Goal: Task Accomplishment & Management: Manage account settings

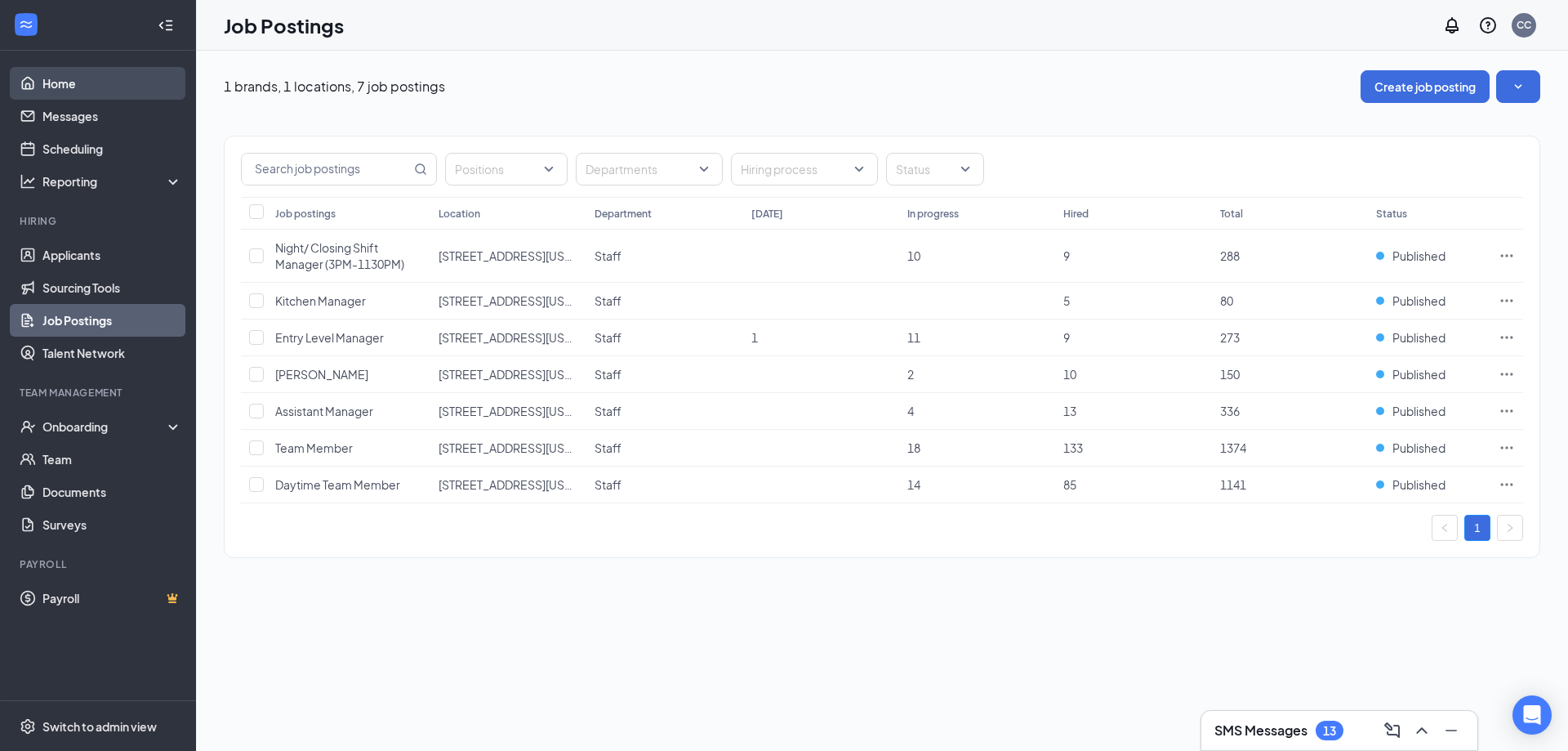
click at [62, 80] on link "Home" at bounding box center [112, 83] width 140 height 33
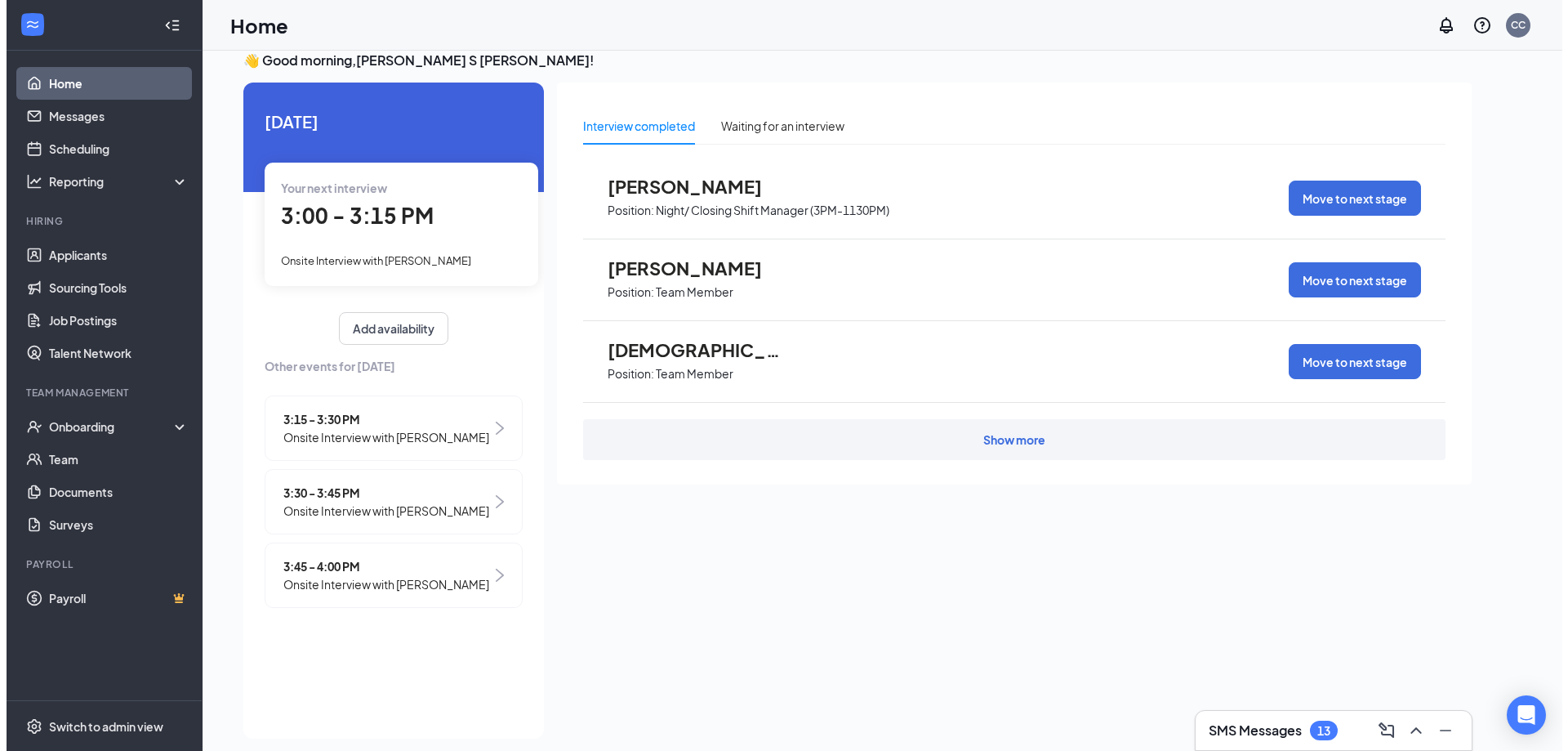
scroll to position [34, 0]
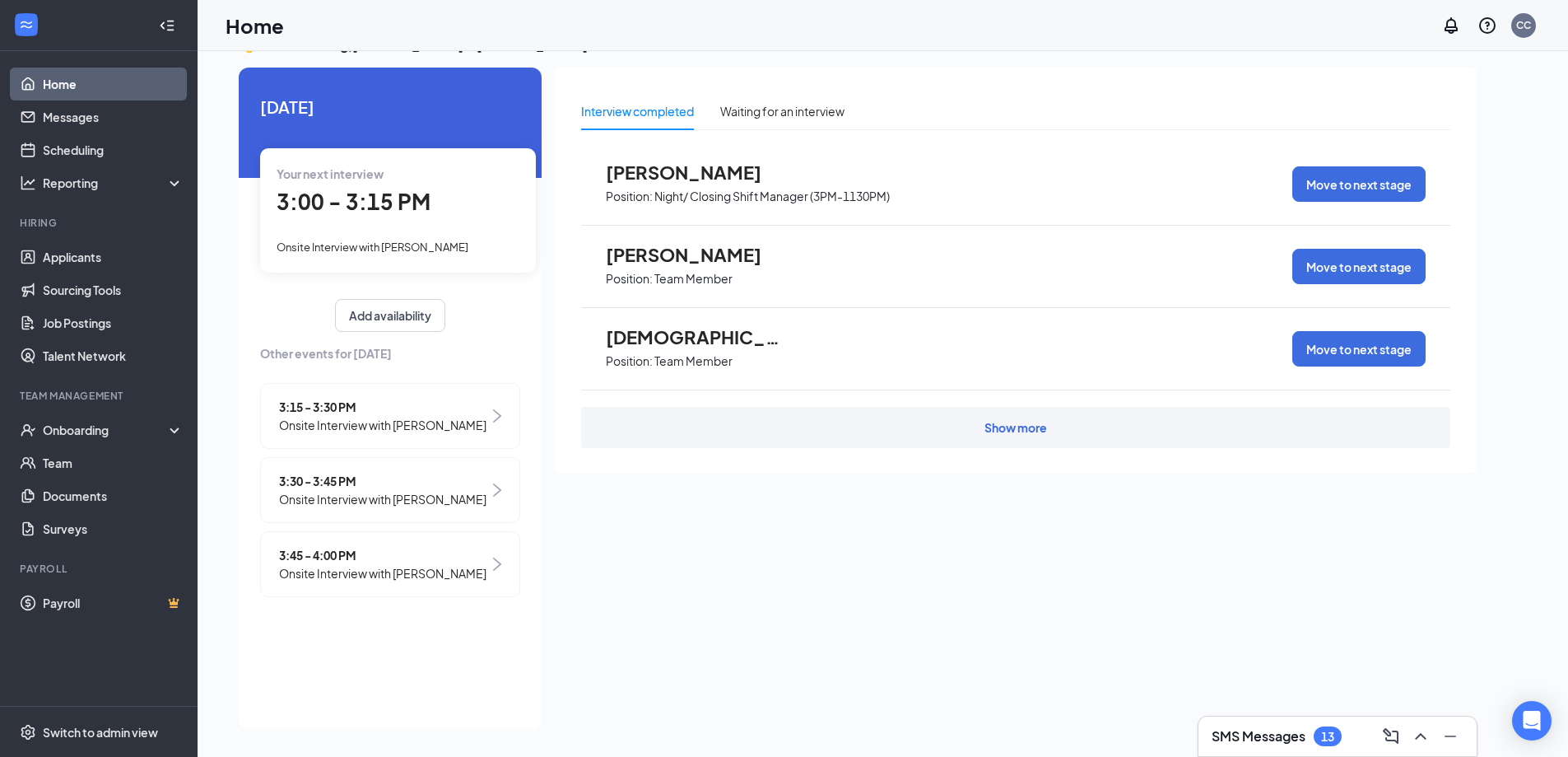
click at [842, 424] on div "Show more" at bounding box center [1015, 426] width 869 height 41
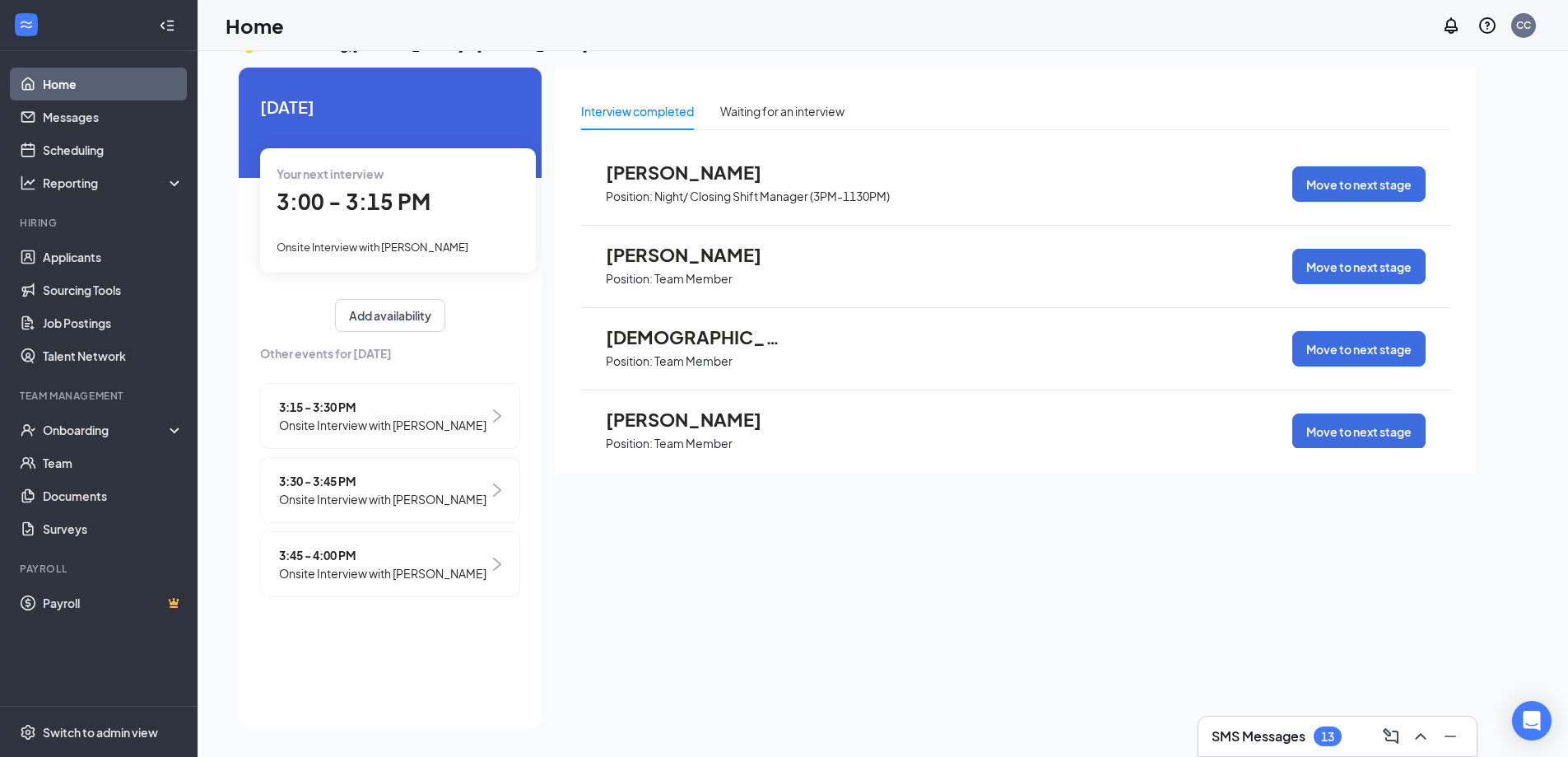
click at [695, 349] on span "Position: Team Member" at bounding box center [696, 359] width 181 height 25
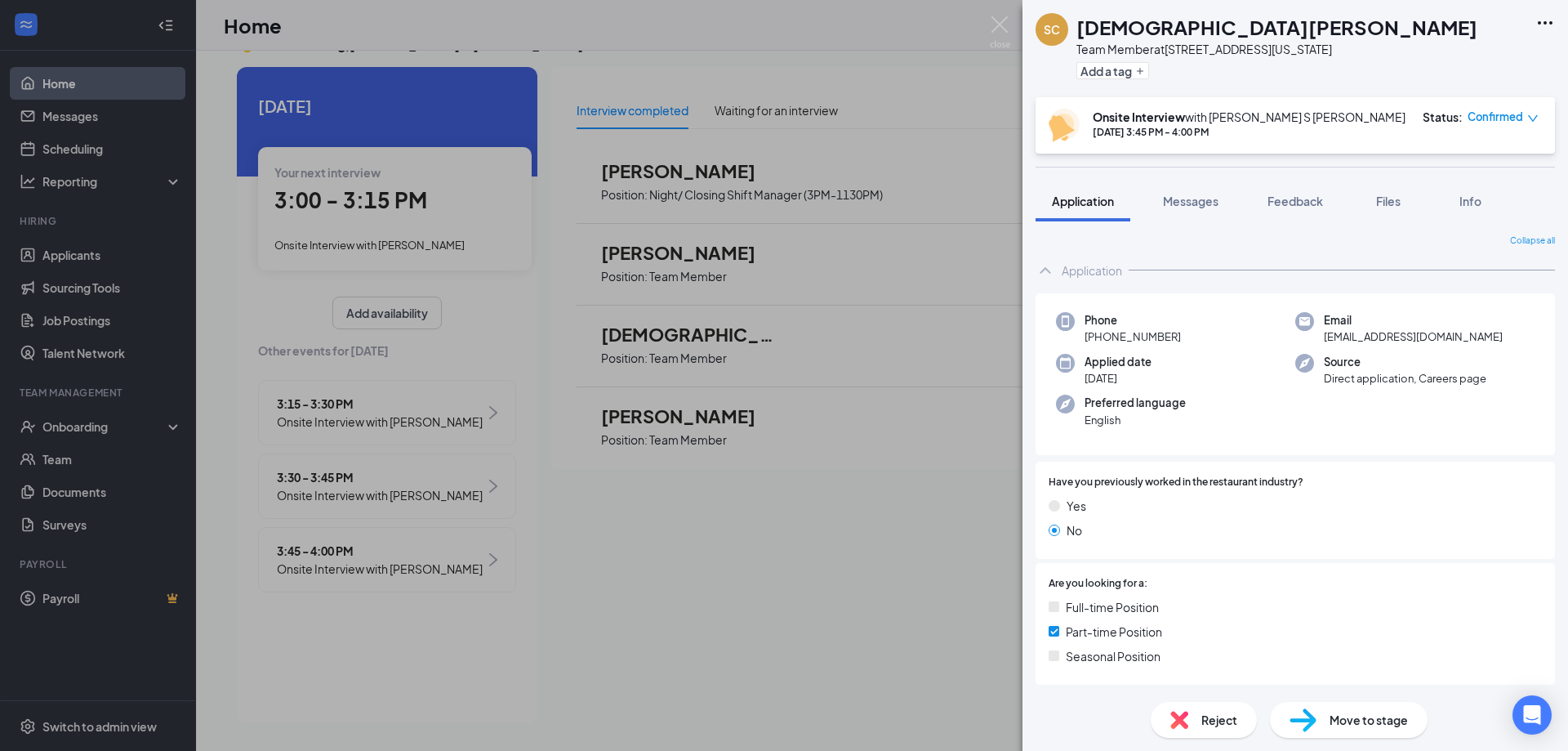
click at [897, 447] on div "SC Shariah [PERSON_NAME] Team Member at [STREET_ADDRESS][US_STATE][PERSON_NAME]…" at bounding box center [784, 375] width 1568 height 751
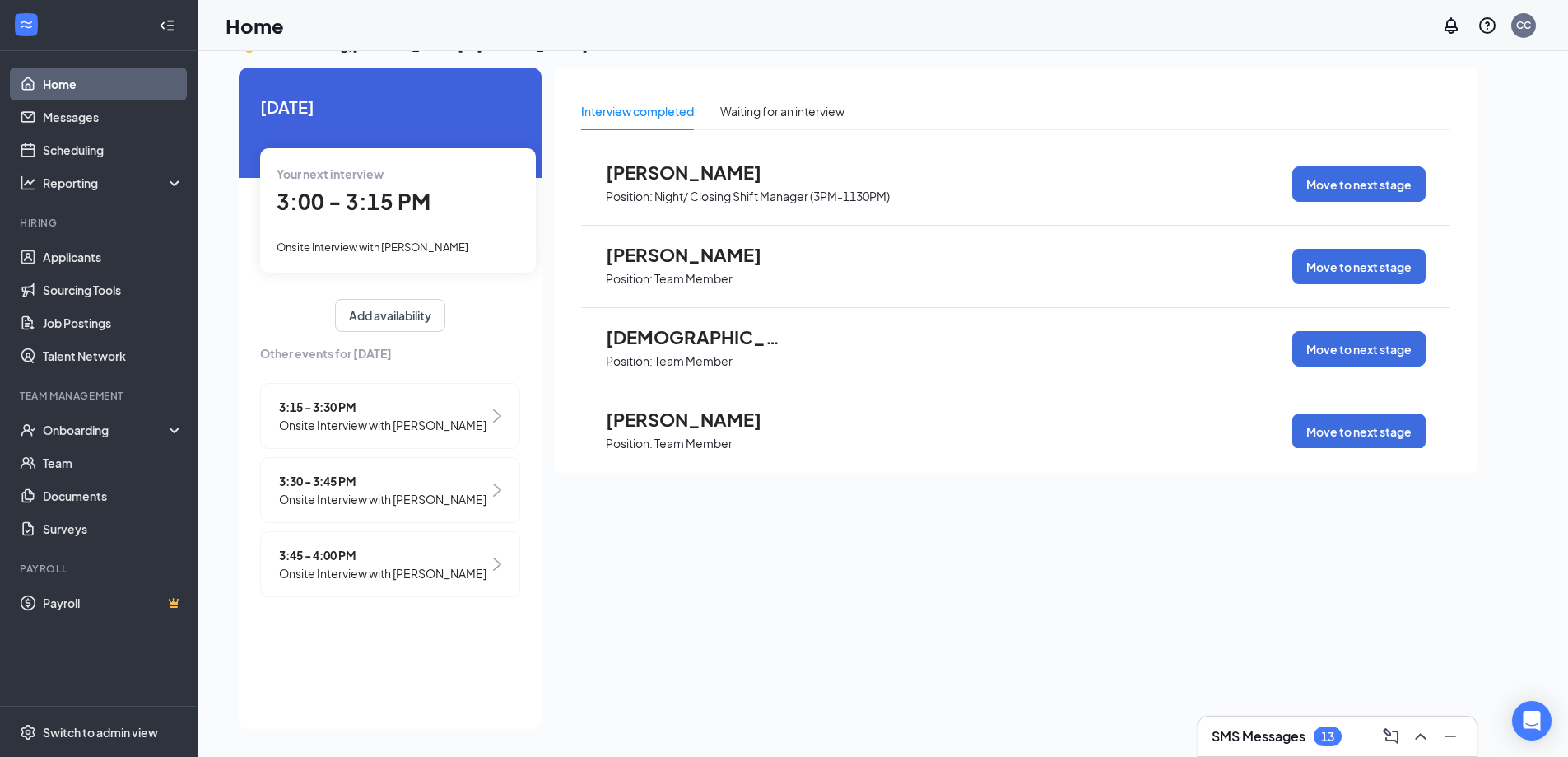
click at [631, 337] on span "[DEMOGRAPHIC_DATA][PERSON_NAME]" at bounding box center [696, 336] width 181 height 21
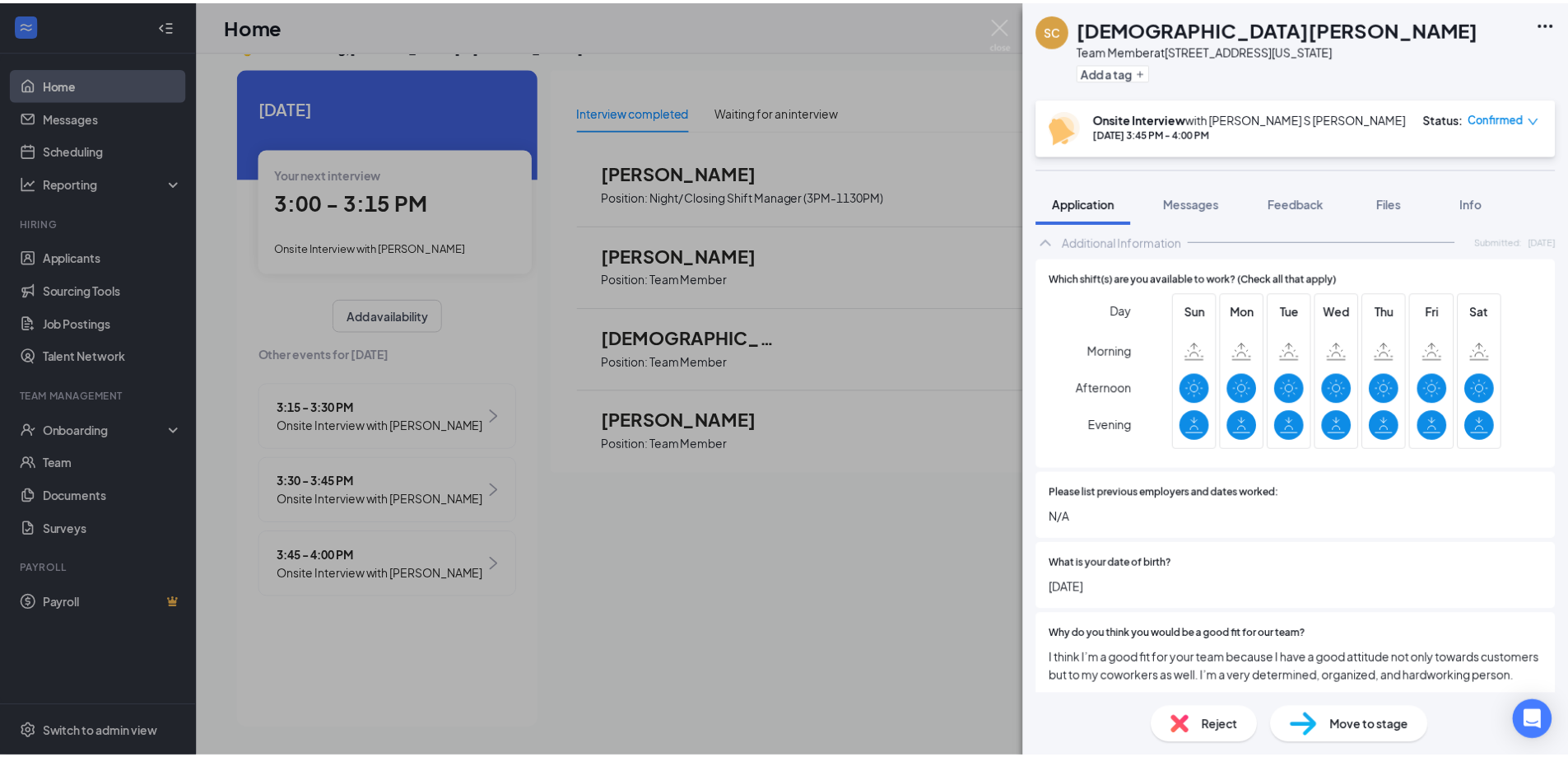
scroll to position [650, 0]
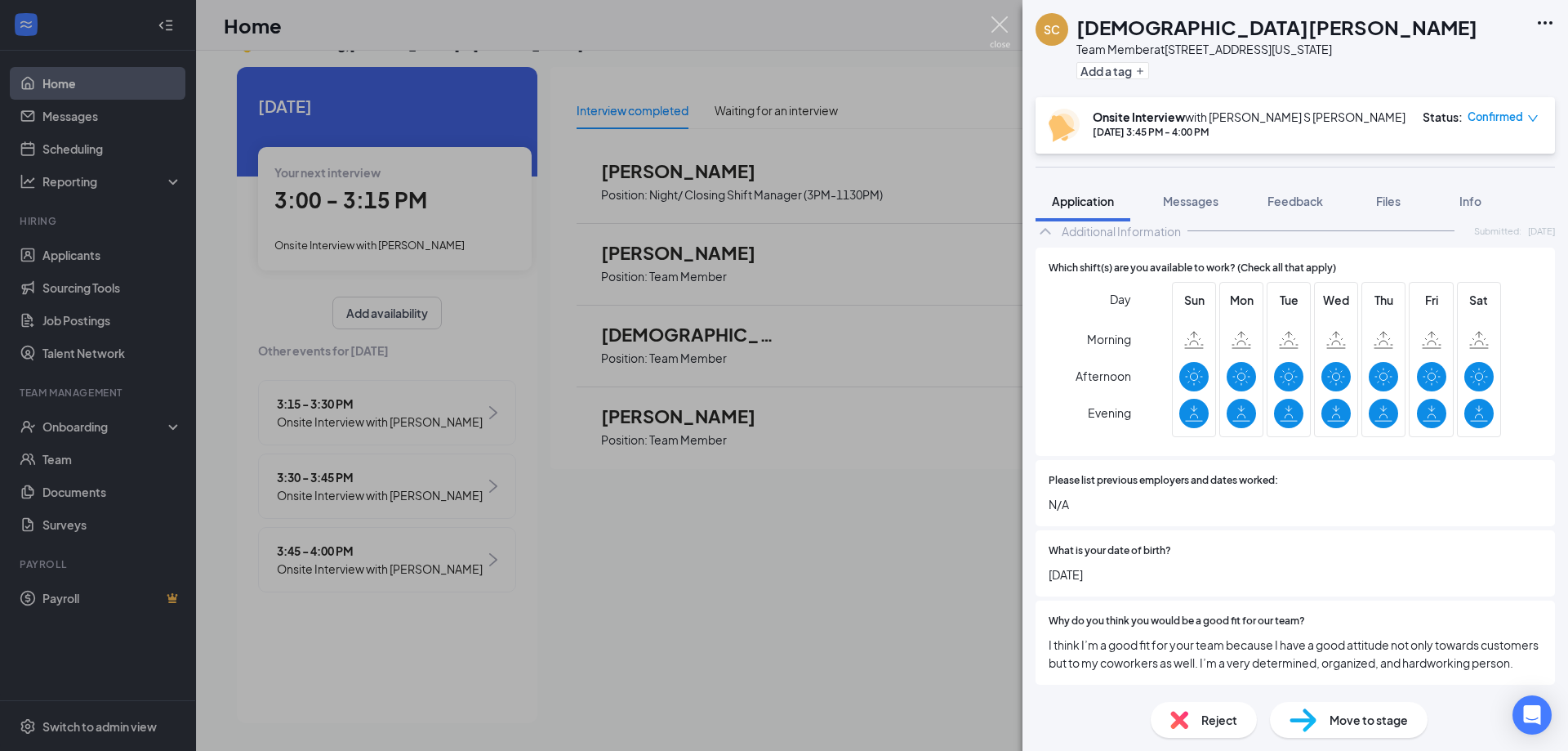
click at [991, 23] on img at bounding box center [1000, 32] width 21 height 32
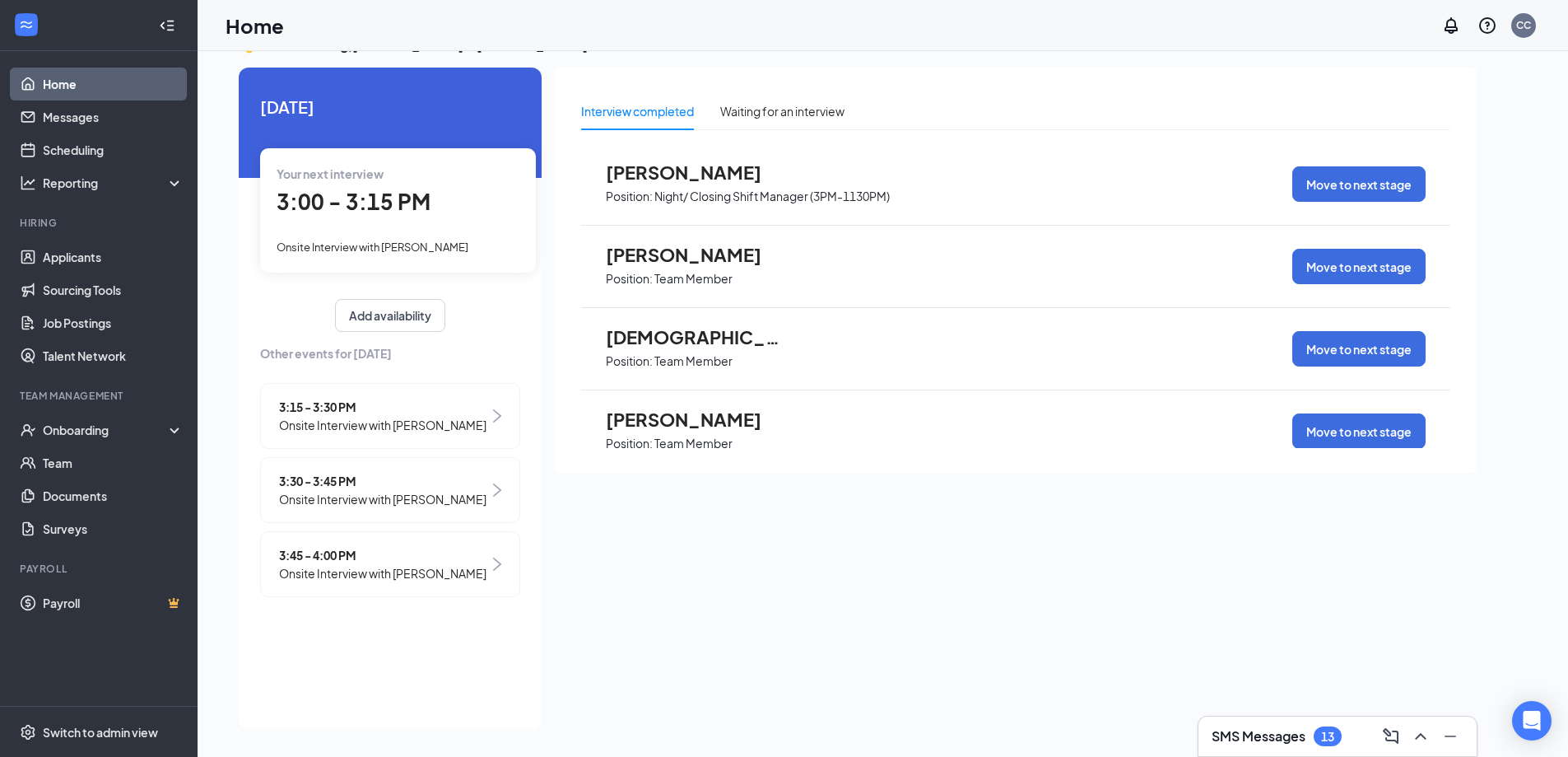
click at [509, 432] on div "3:15 - 3:30 PM Onsite Interview with [PERSON_NAME]" at bounding box center [391, 415] width 260 height 66
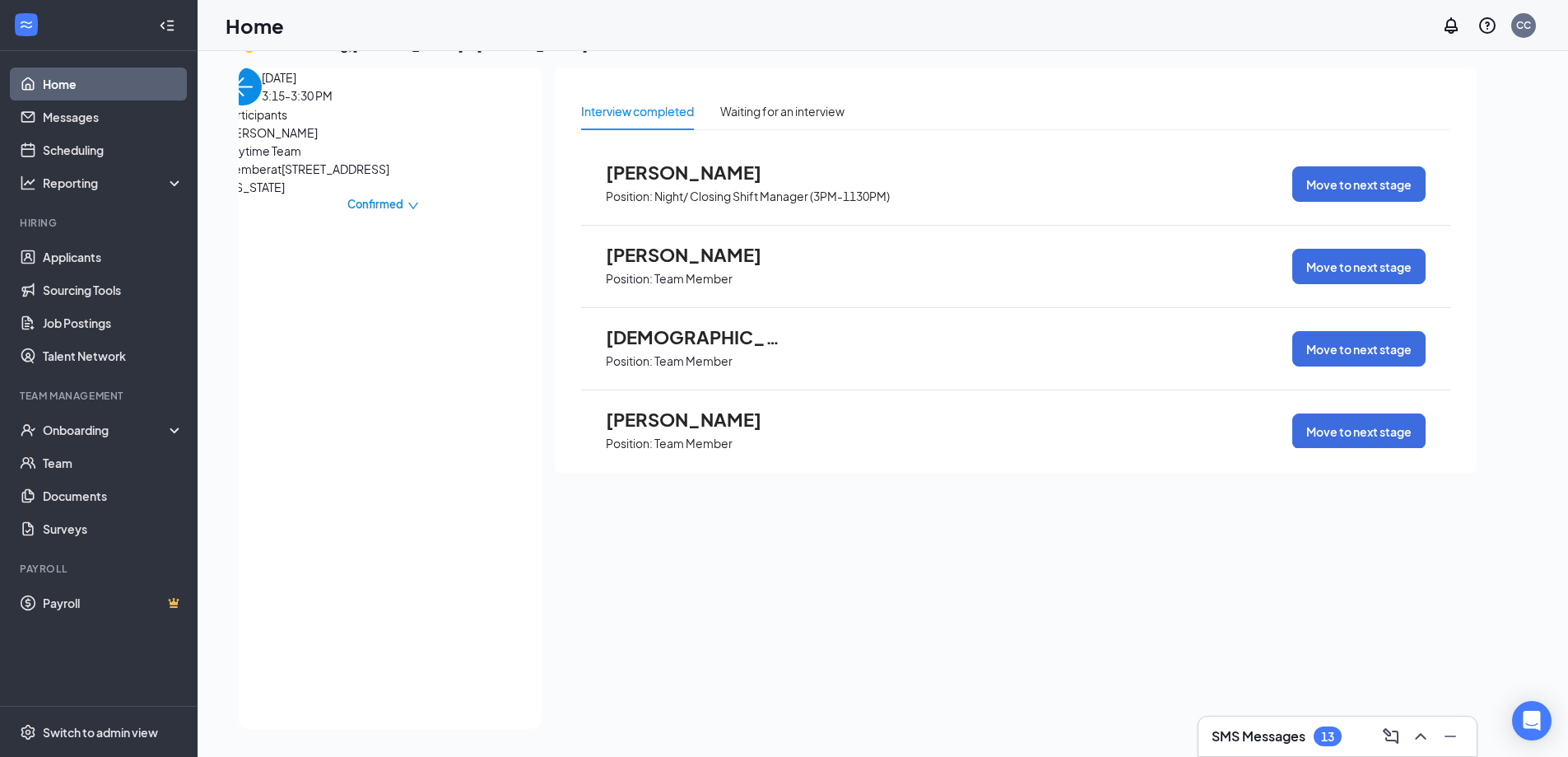
click at [252, 106] on img "back-button" at bounding box center [243, 87] width 38 height 38
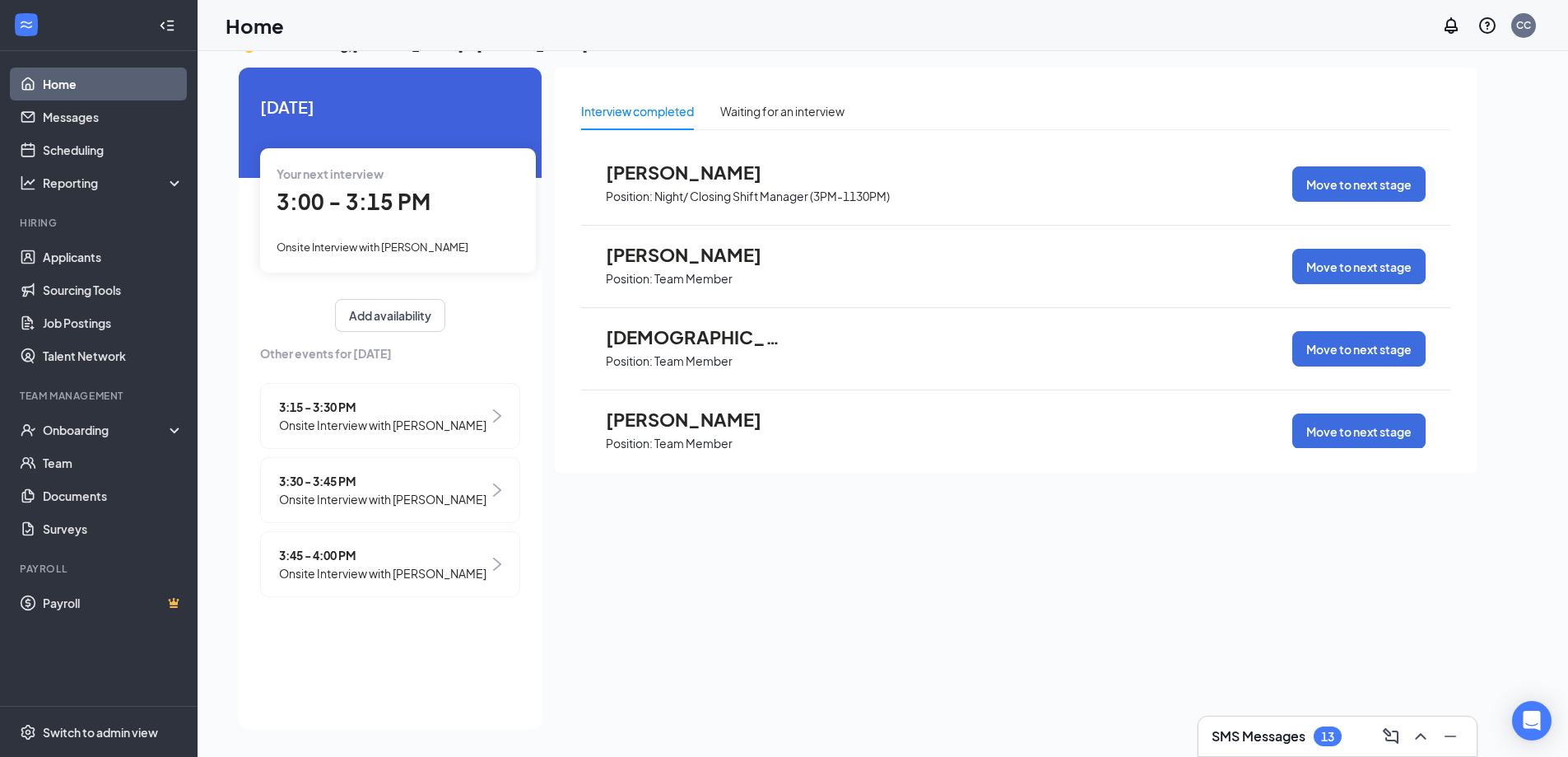
click at [496, 506] on div "3:30 - 3:45 PM Onsite Interview with [PERSON_NAME]" at bounding box center [391, 490] width 260 height 66
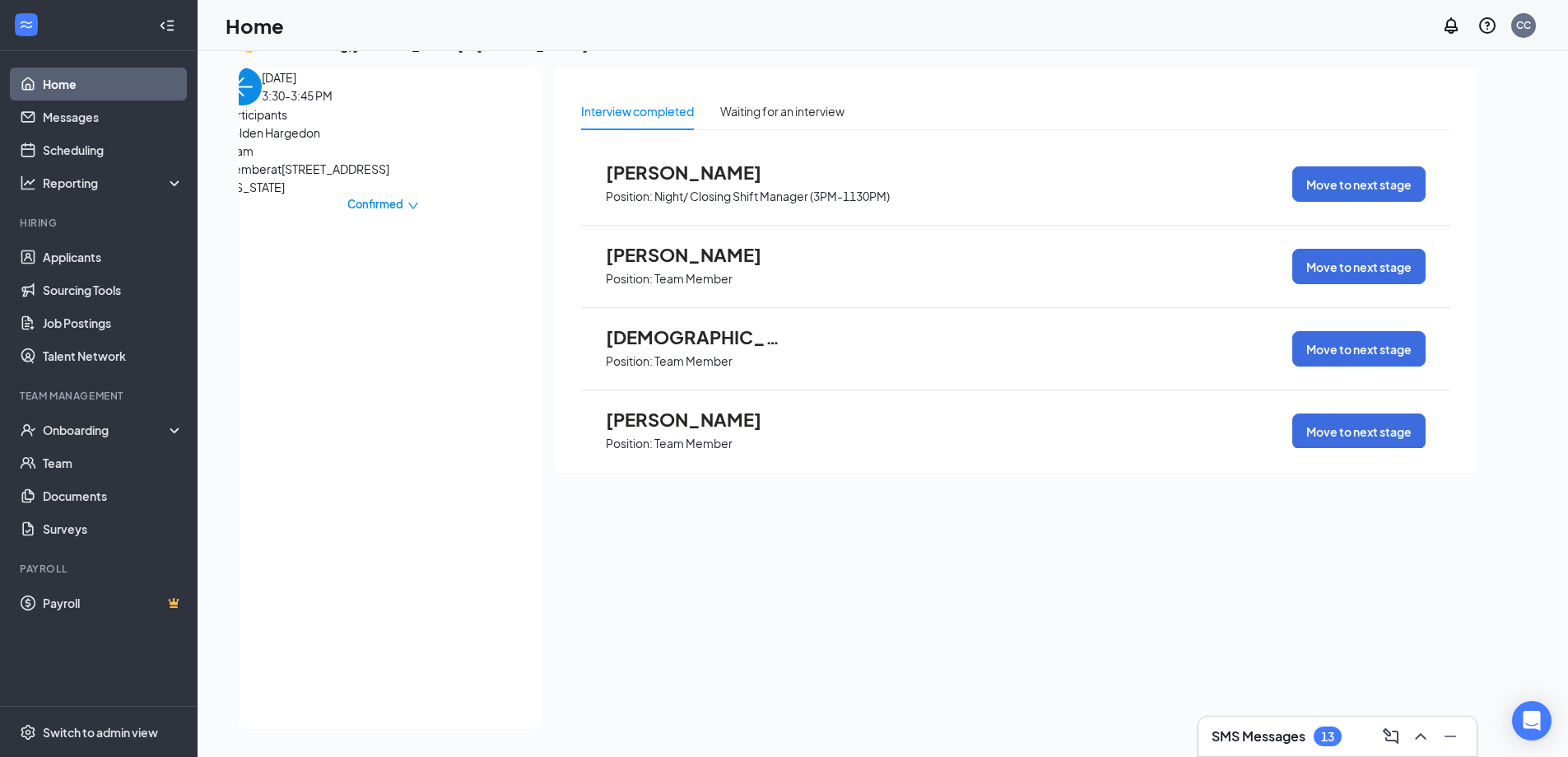
click at [256, 106] on img "back-button" at bounding box center [243, 87] width 38 height 38
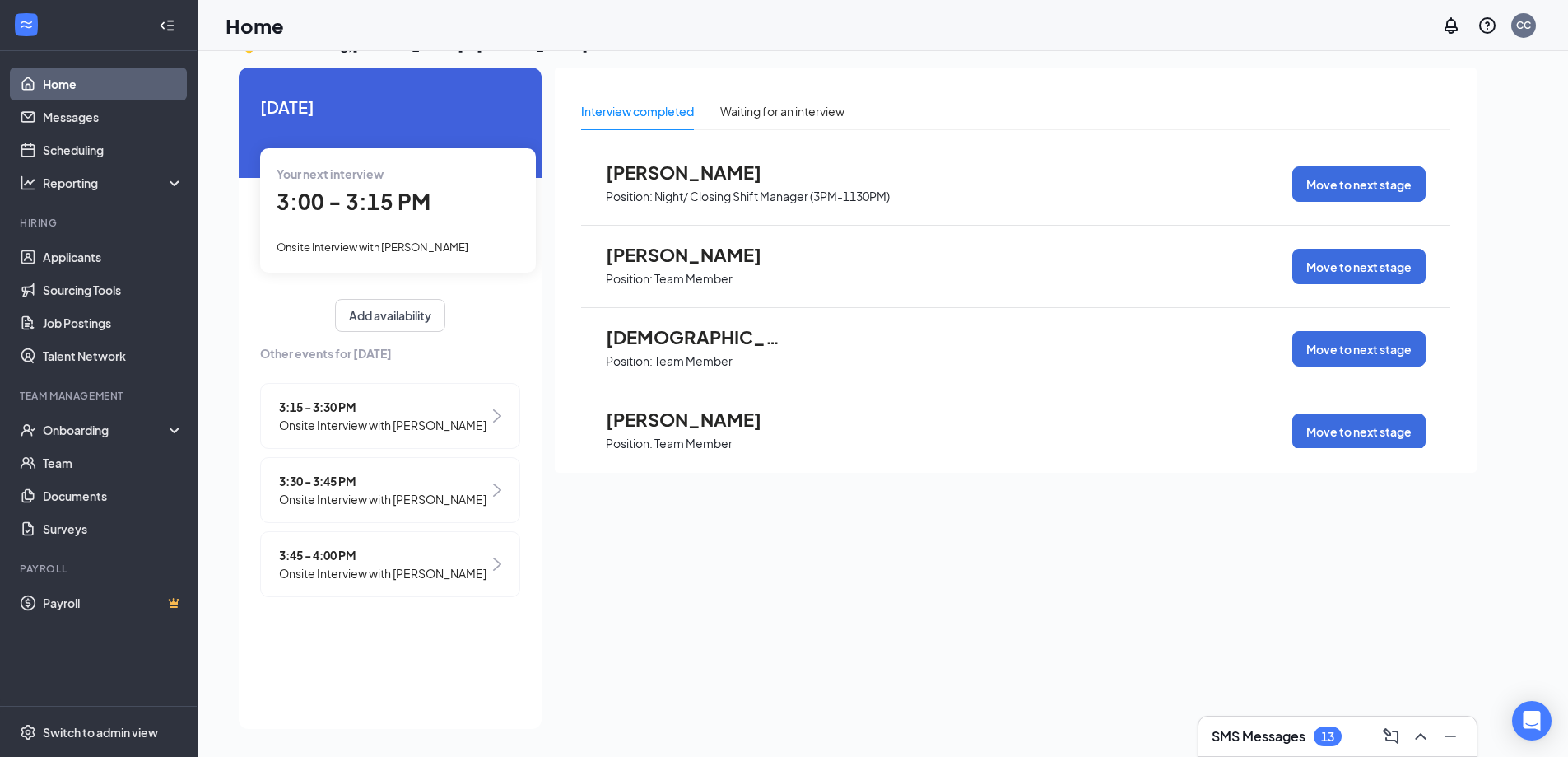
click at [510, 578] on div "3:45 - 4:00 PM Onsite Interview with [PERSON_NAME]" at bounding box center [391, 564] width 260 height 66
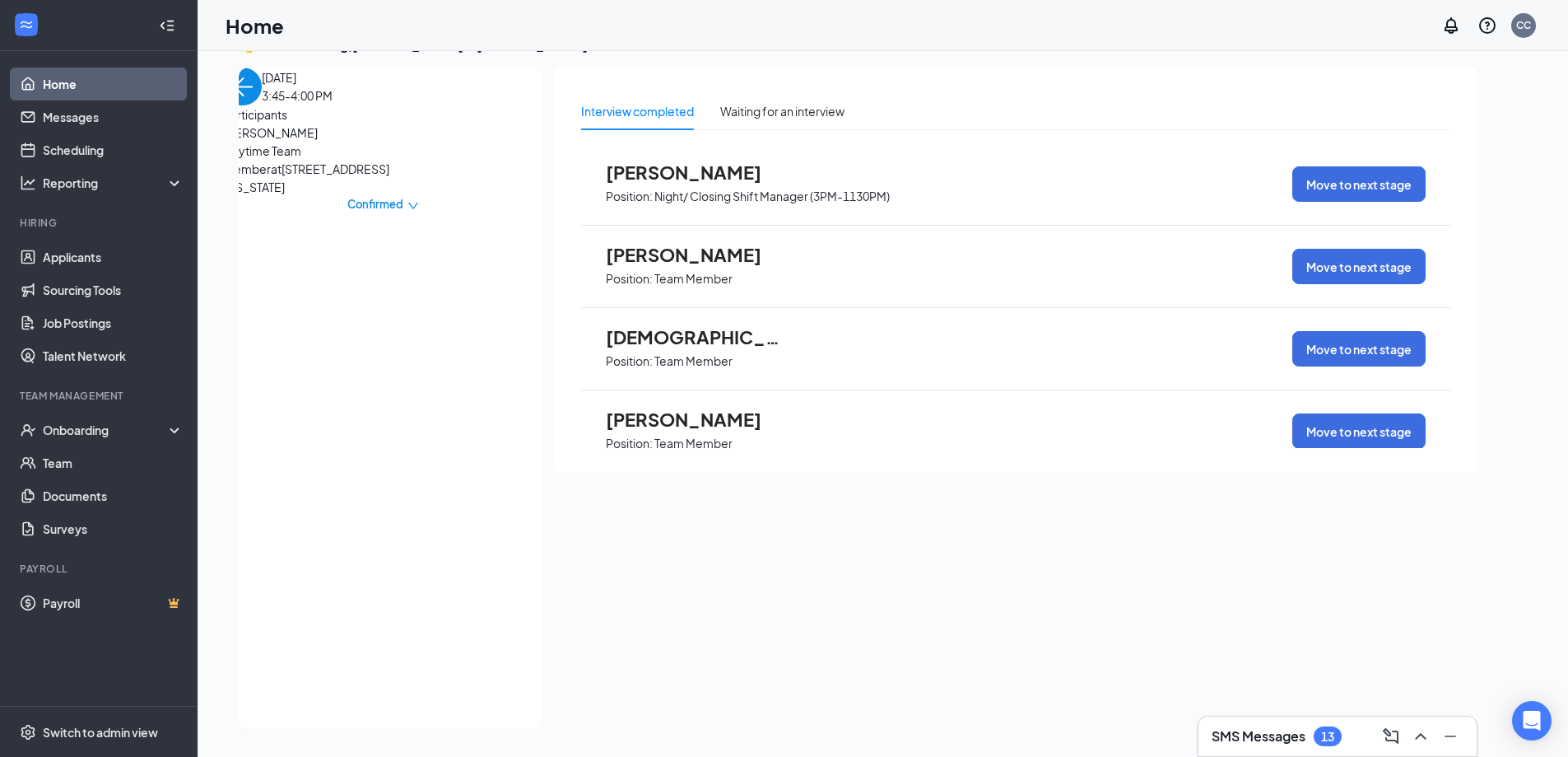
click at [261, 106] on img "back-button" at bounding box center [243, 87] width 38 height 38
